Goal: Task Accomplishment & Management: Use online tool/utility

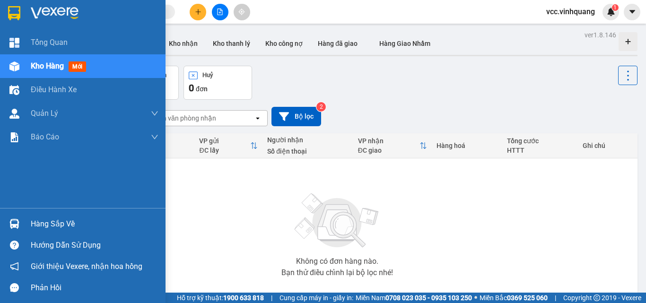
click at [71, 222] on div "Hàng sắp về" at bounding box center [95, 224] width 128 height 14
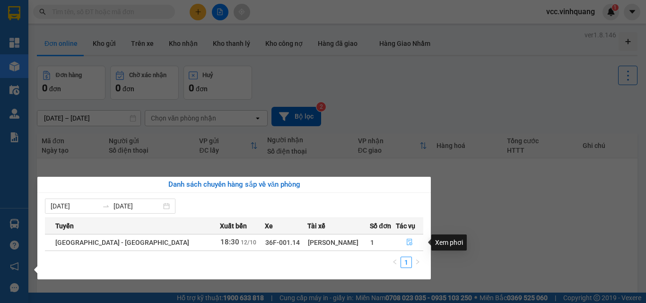
click at [406, 240] on icon "file-done" at bounding box center [409, 242] width 7 height 7
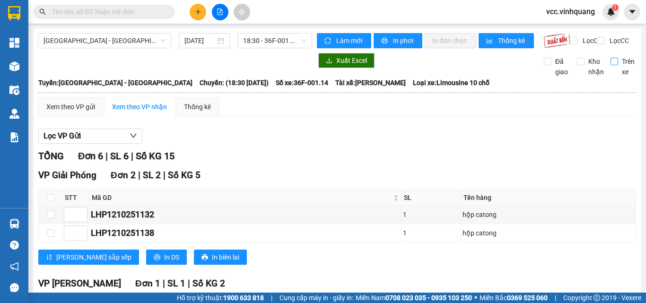
click at [610, 65] on input "Trên xe" at bounding box center [614, 62] width 8 height 8
checkbox input "true"
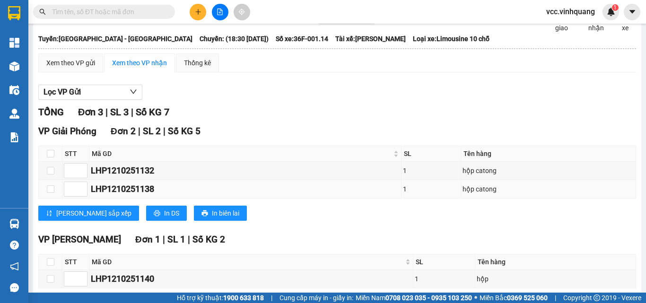
scroll to position [96, 0]
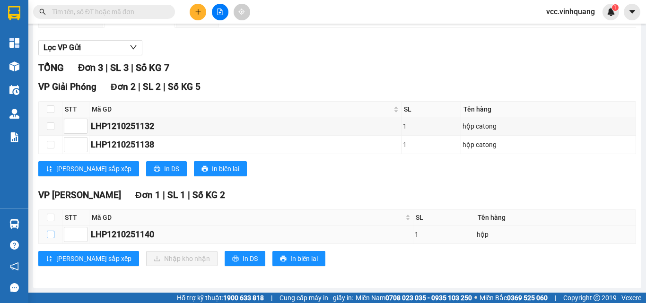
click at [50, 233] on input "checkbox" at bounding box center [51, 235] width 8 height 8
checkbox input "true"
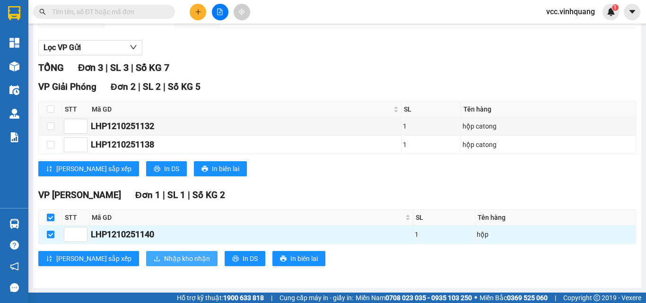
click at [164, 260] on span "Nhập kho nhận" at bounding box center [187, 258] width 46 height 10
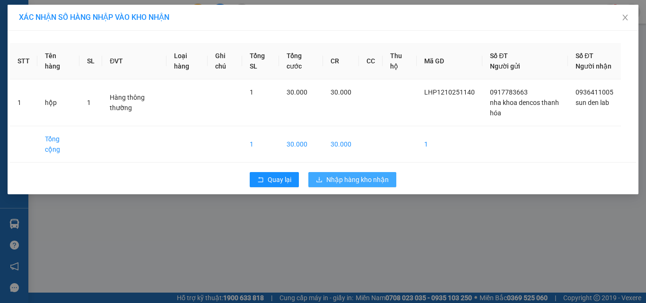
click at [366, 185] on span "Nhập hàng kho nhận" at bounding box center [357, 179] width 62 height 10
